Goal: Task Accomplishment & Management: Manage account settings

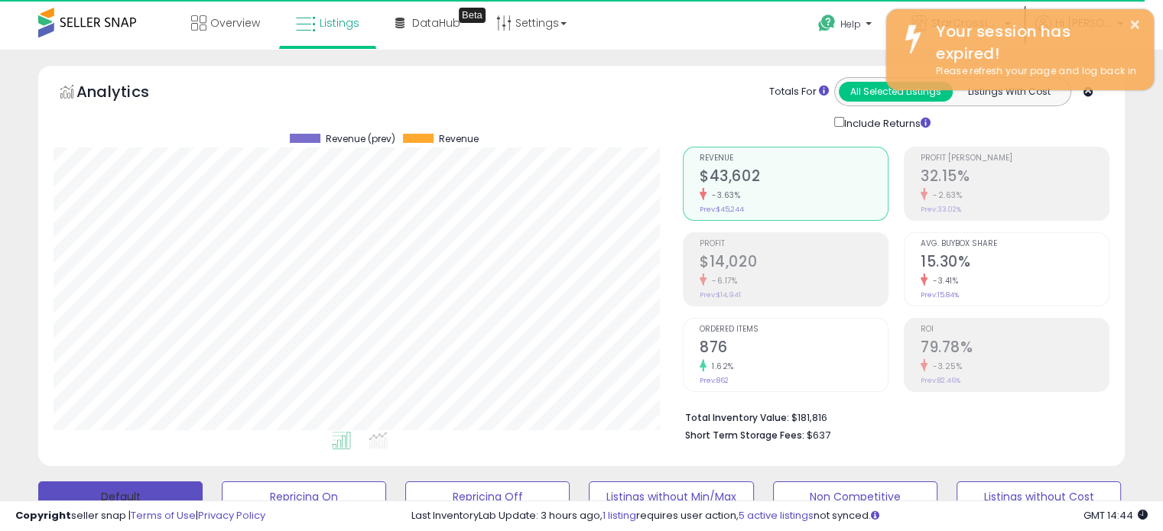
scroll to position [313, 628]
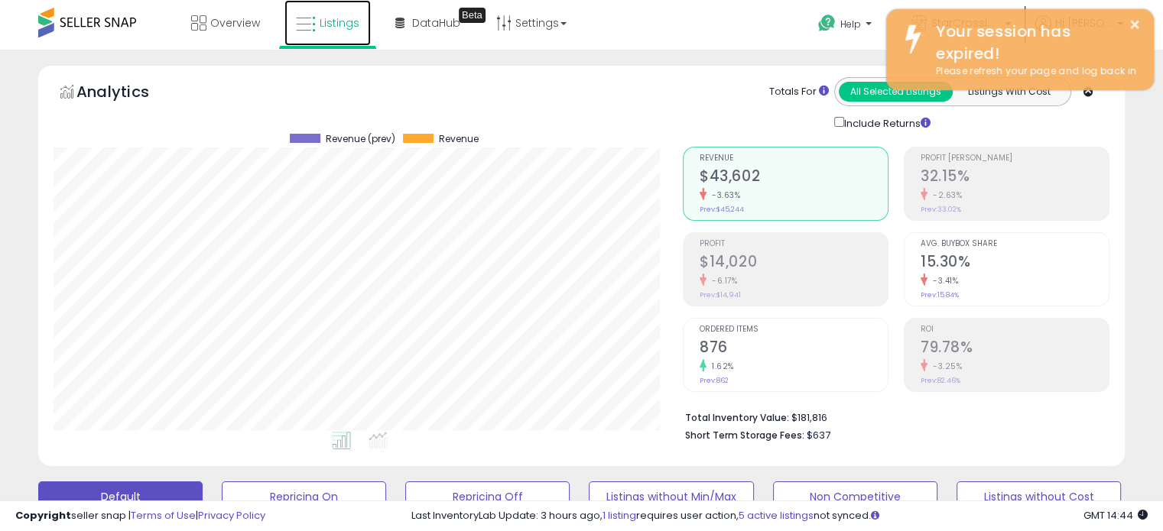
click at [327, 29] on span "Listings" at bounding box center [339, 22] width 40 height 15
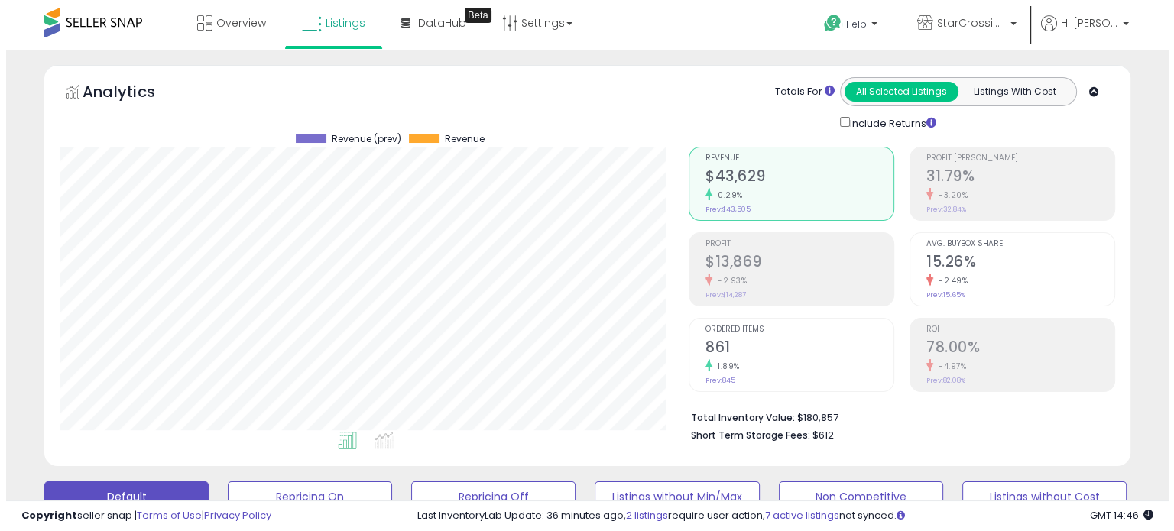
scroll to position [229, 0]
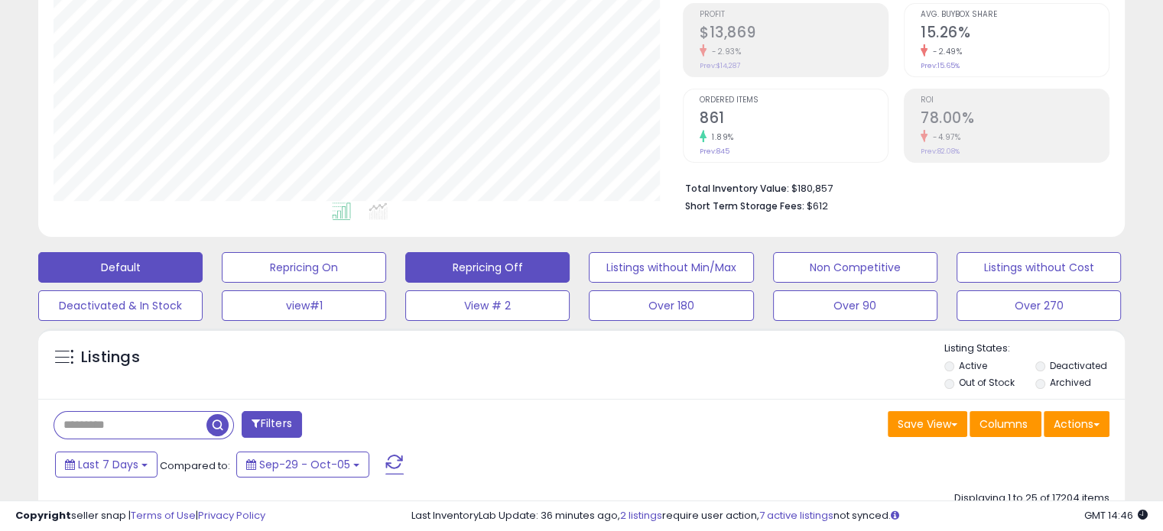
click at [512, 265] on button "Repricing Off" at bounding box center [487, 267] width 164 height 31
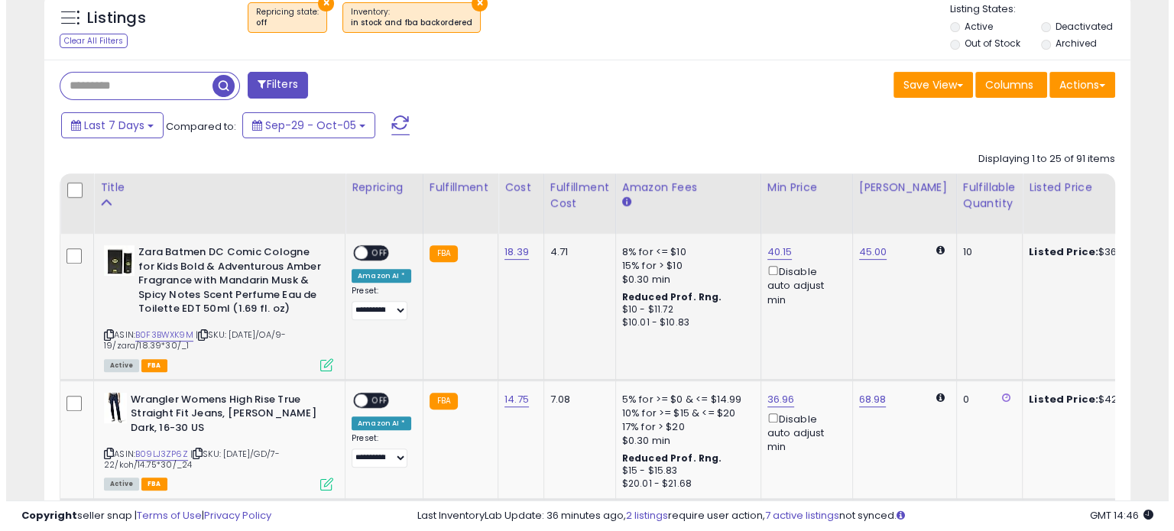
scroll to position [535, 0]
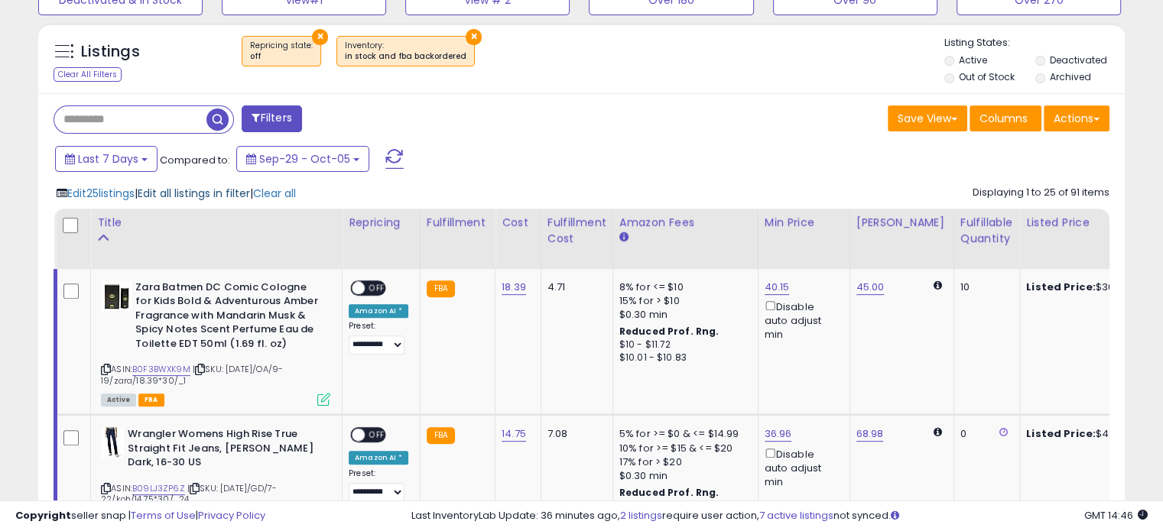
click at [211, 193] on span "Edit all listings in filter" at bounding box center [194, 193] width 112 height 15
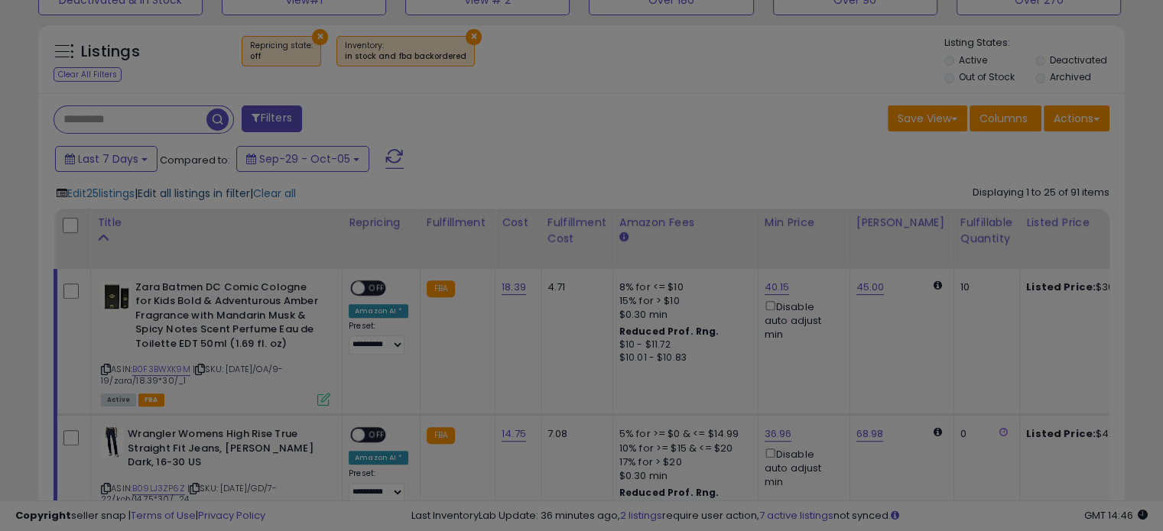
scroll to position [313, 636]
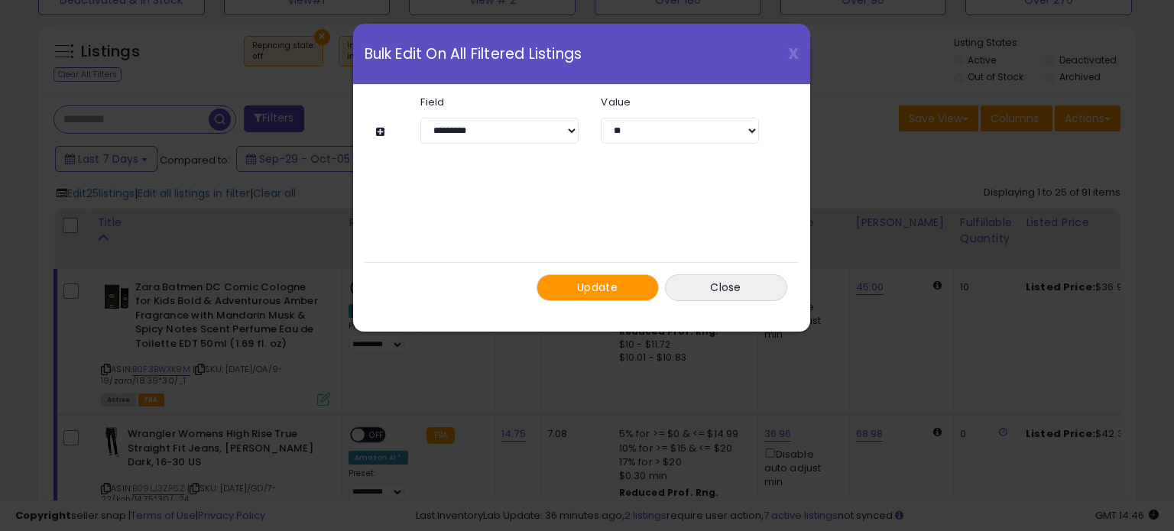
click at [592, 281] on span "Update" at bounding box center [597, 287] width 41 height 15
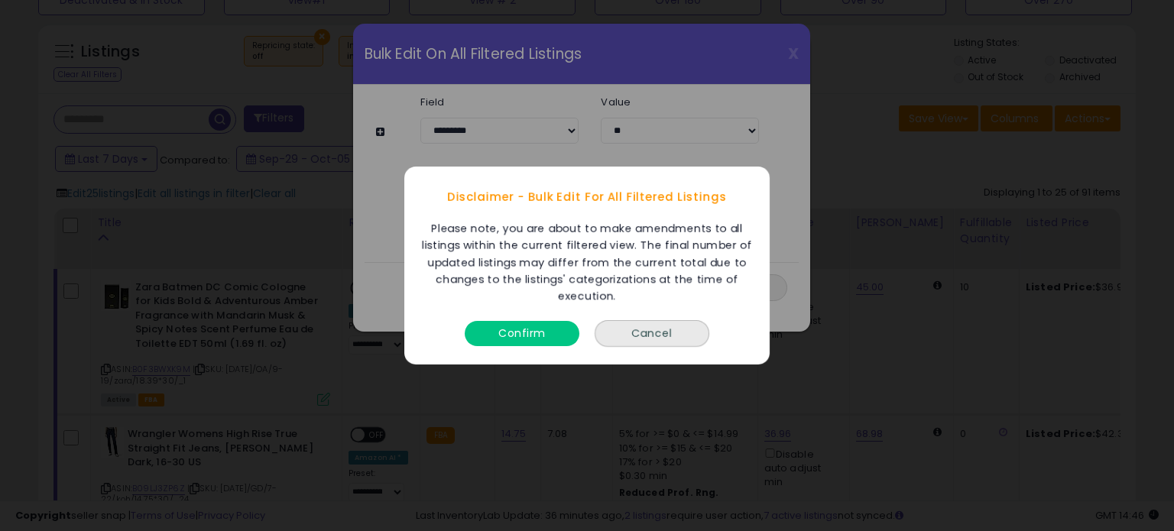
click at [534, 342] on button "Confirm" at bounding box center [522, 333] width 115 height 25
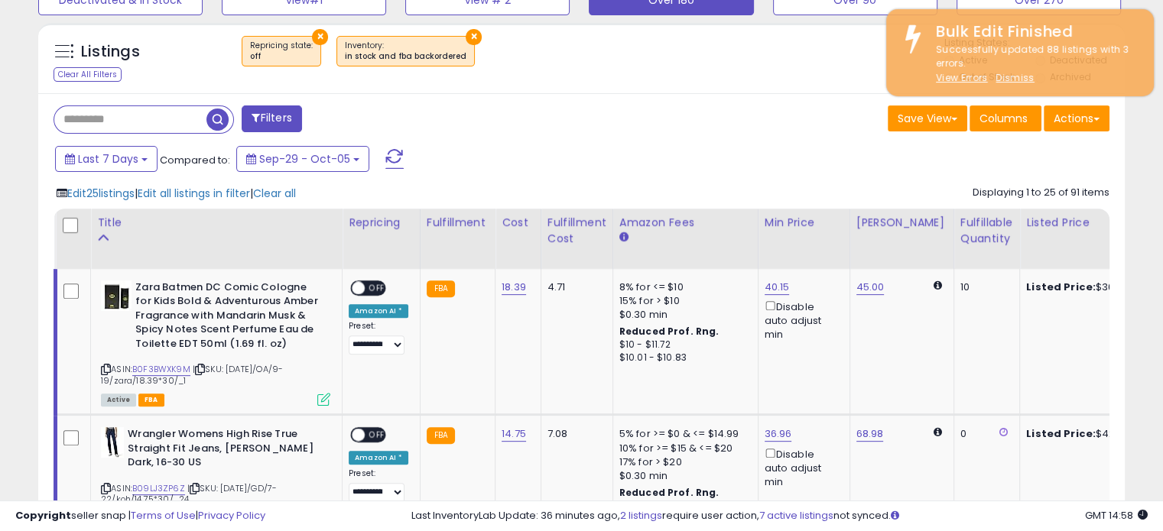
scroll to position [764008, 763692]
